Goal: Task Accomplishment & Management: Complete application form

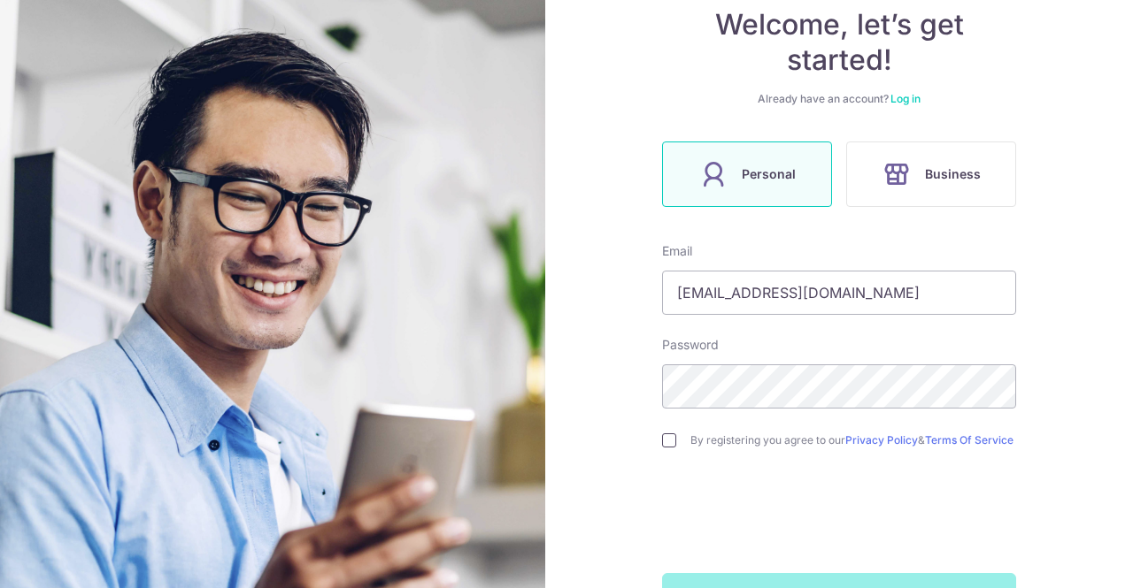
click at [667, 446] on input "checkbox" at bounding box center [669, 441] width 14 height 14
checkbox input "true"
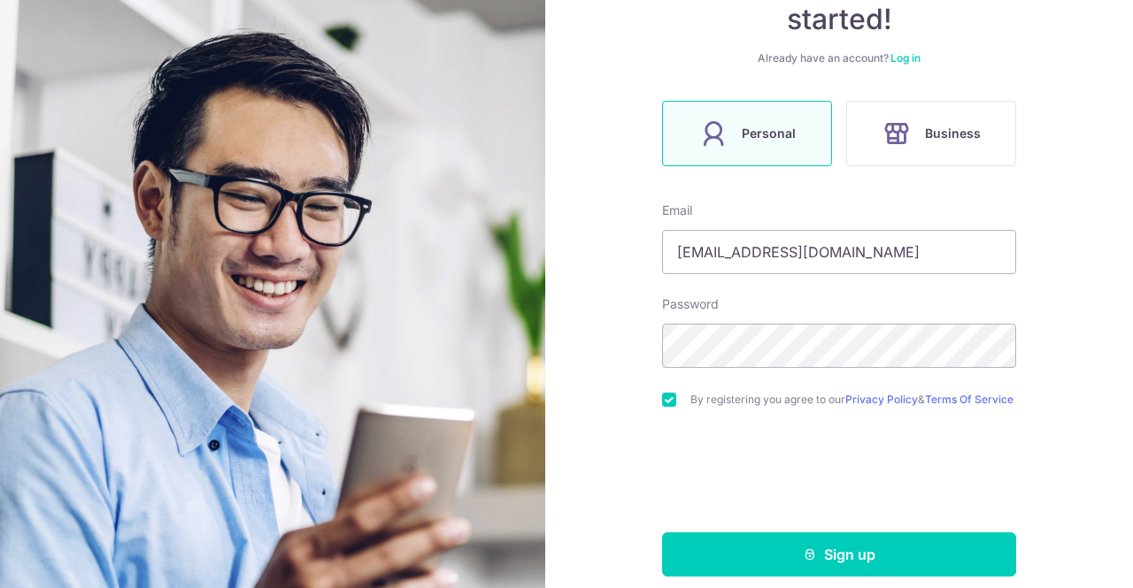
scroll to position [240, 0]
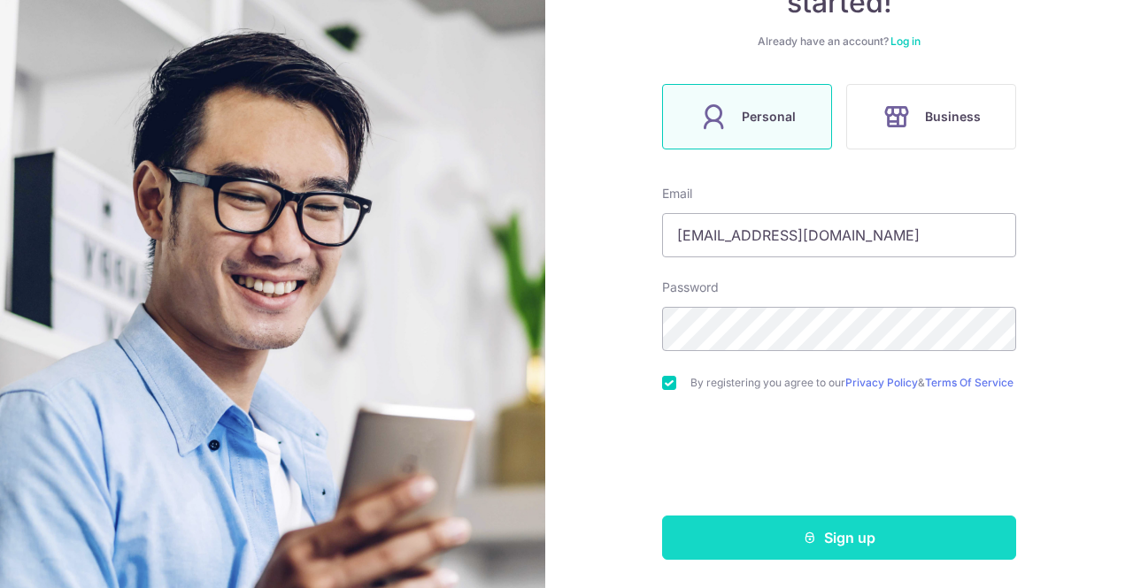
click at [897, 556] on button "Sign up" at bounding box center [839, 538] width 354 height 44
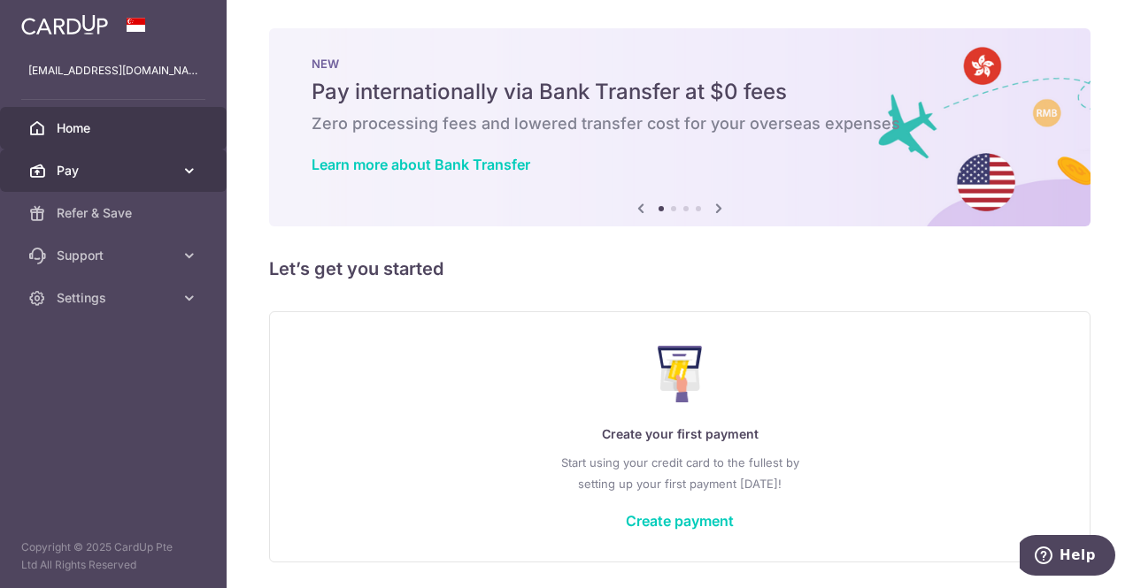
click at [191, 165] on icon at bounding box center [190, 171] width 18 height 18
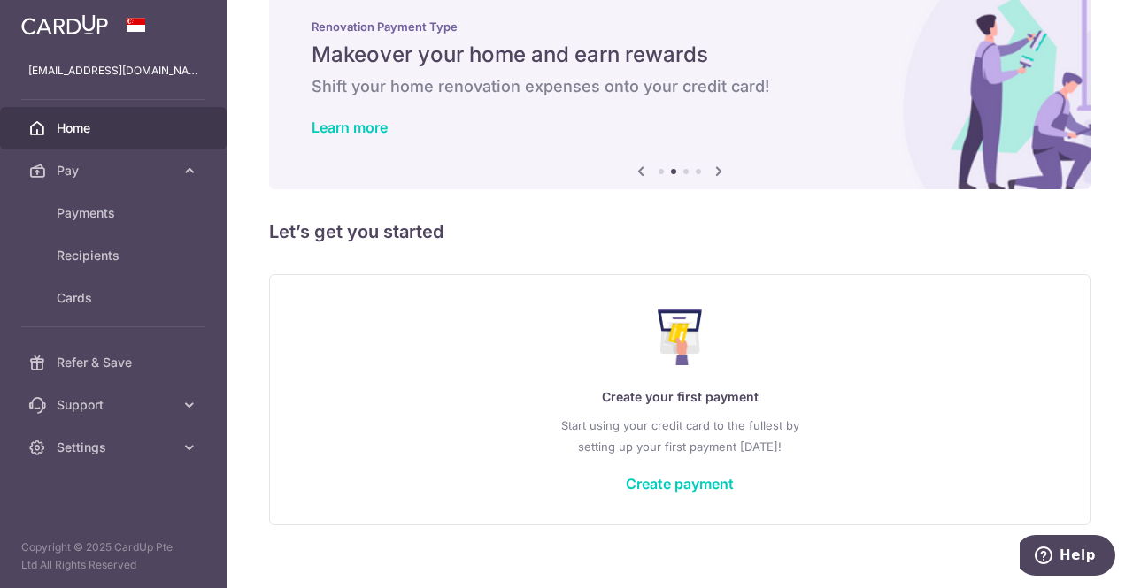
scroll to position [57, 0]
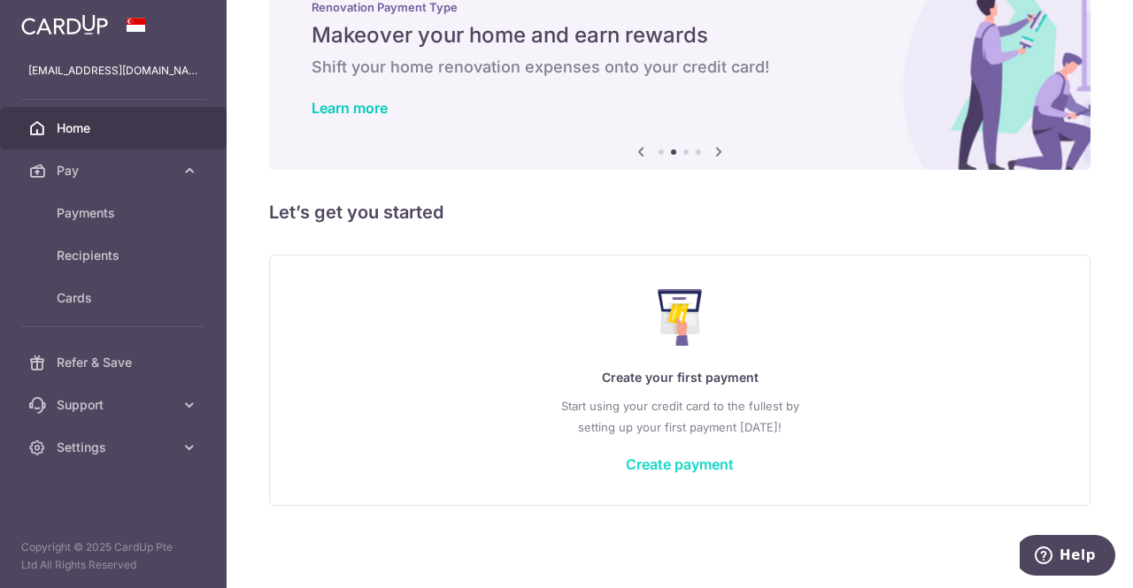
click at [681, 456] on link "Create payment" at bounding box center [680, 465] width 108 height 18
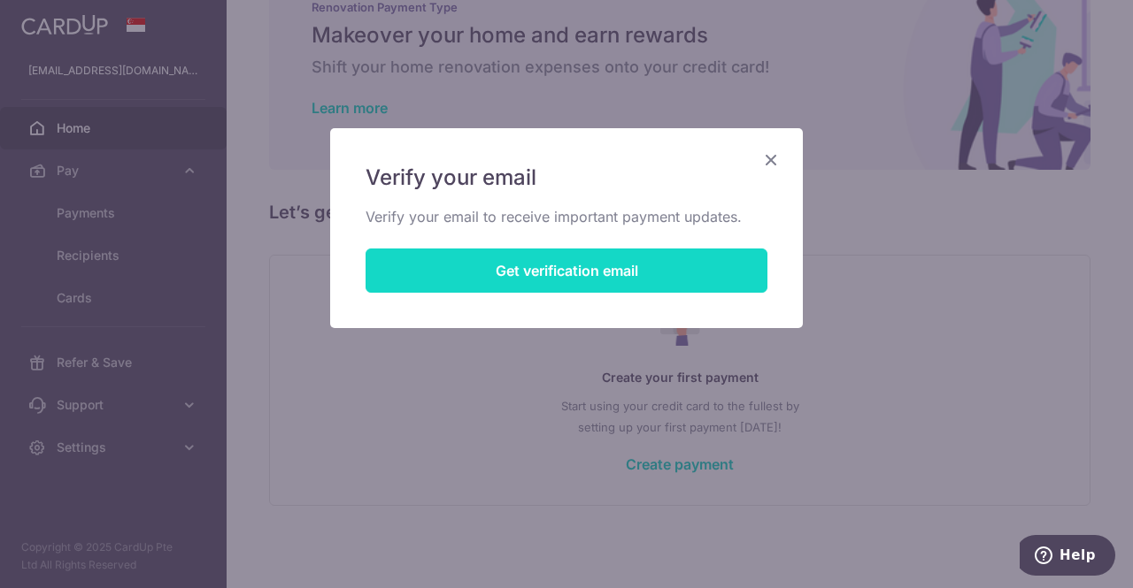
click at [646, 252] on button "Get verification email" at bounding box center [566, 271] width 402 height 44
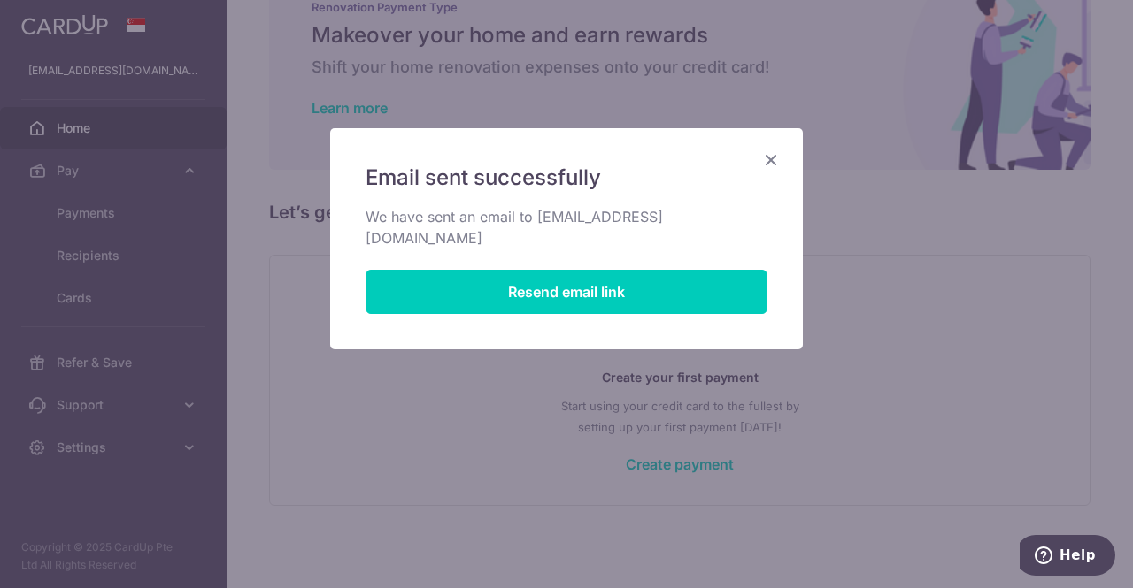
click at [780, 150] on icon "Close" at bounding box center [770, 160] width 21 height 22
